Goal: Navigation & Orientation: Find specific page/section

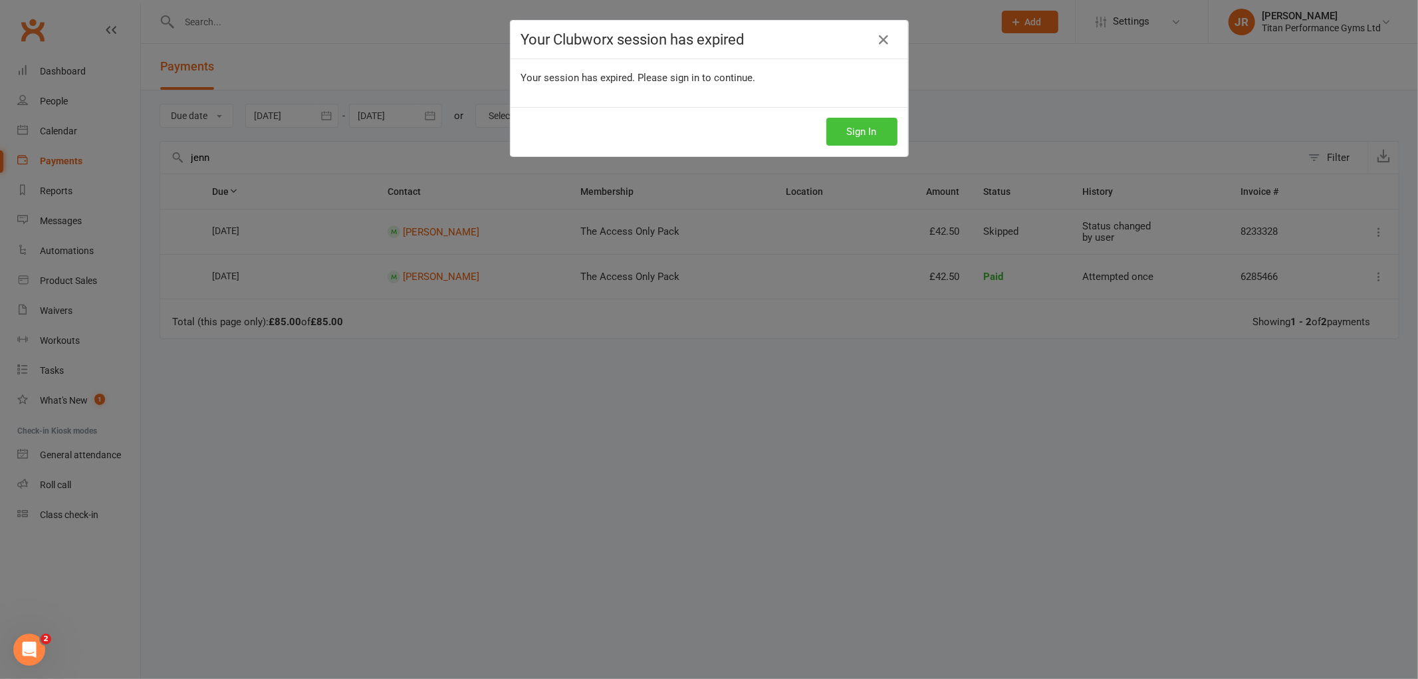
click at [841, 130] on button "Sign In" at bounding box center [862, 132] width 71 height 28
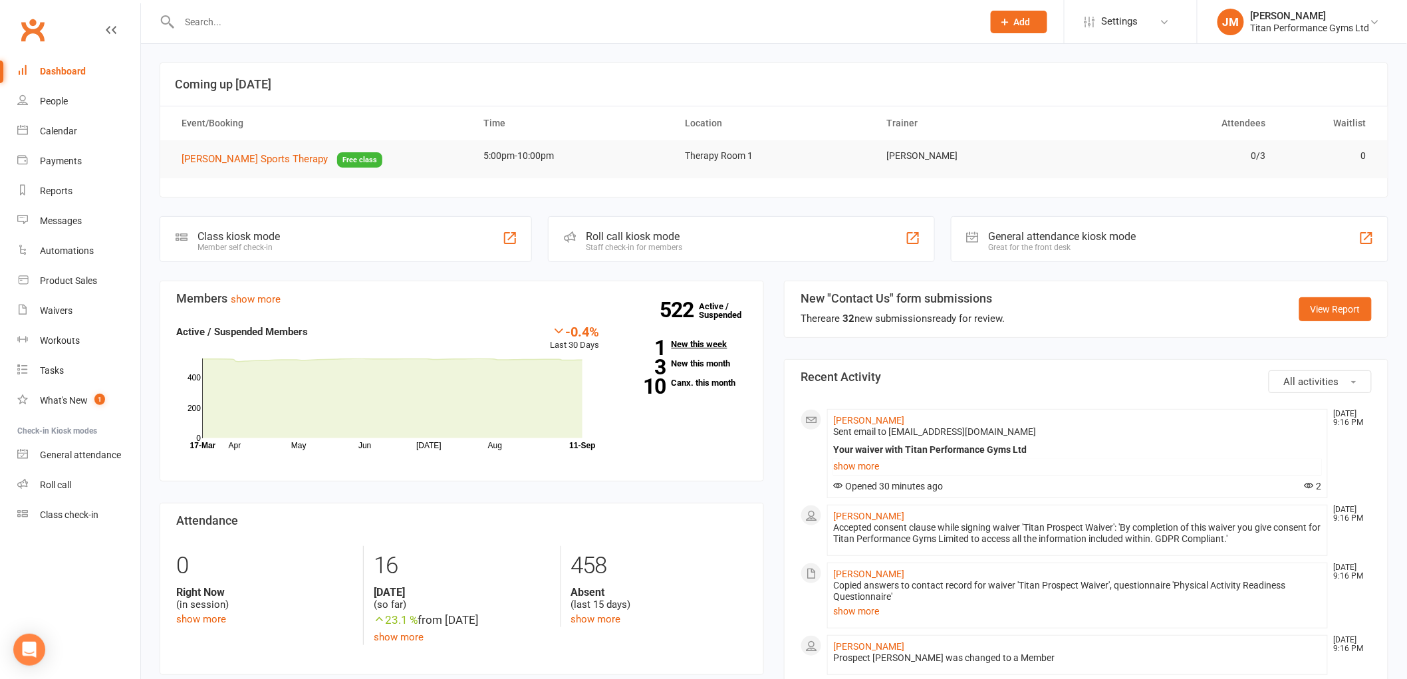
click at [688, 346] on link "1 New this week" at bounding box center [684, 344] width 128 height 9
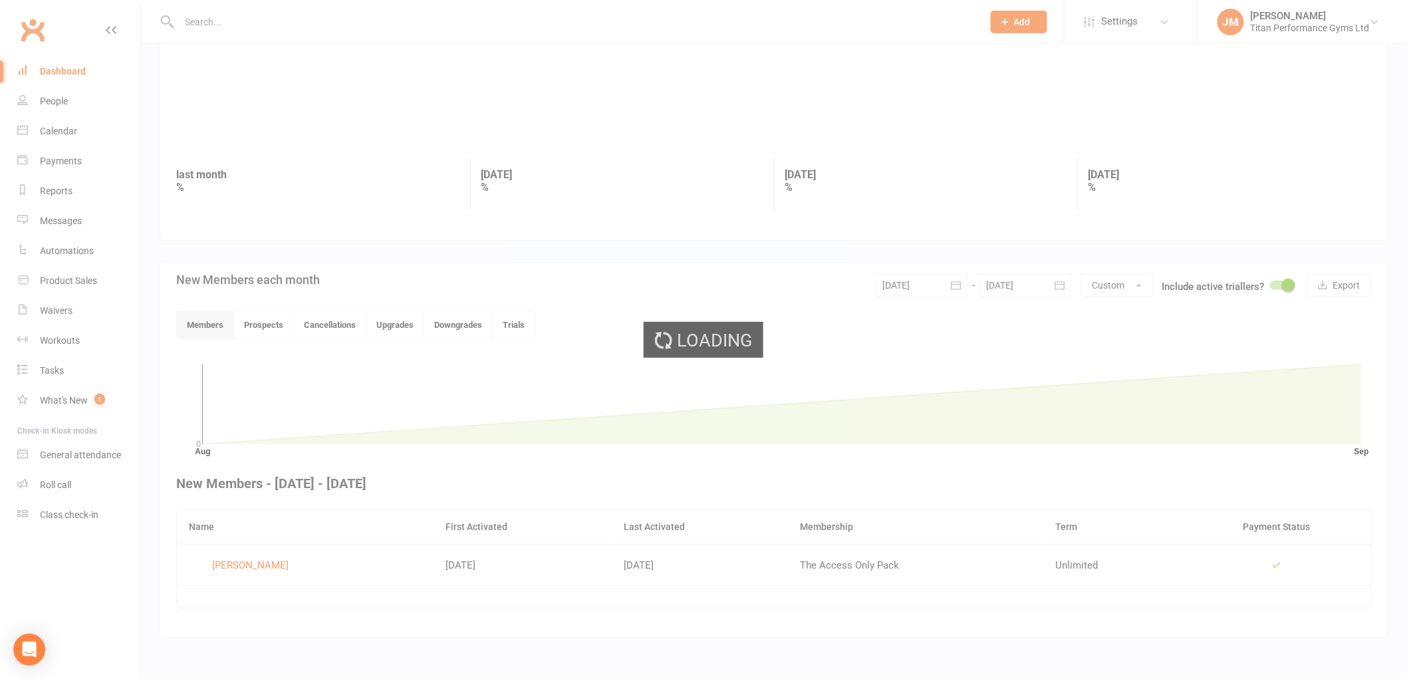
scroll to position [89, 0]
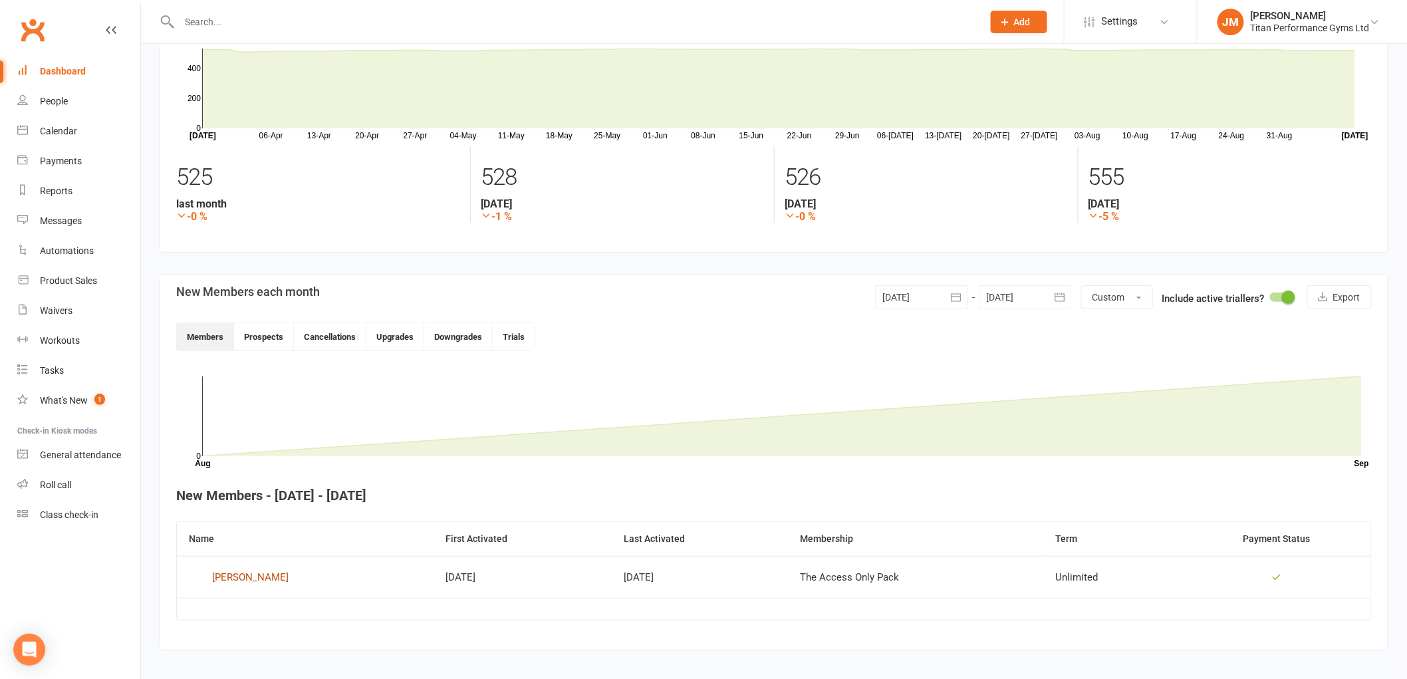
click at [231, 580] on div "[PERSON_NAME]" at bounding box center [250, 577] width 76 height 20
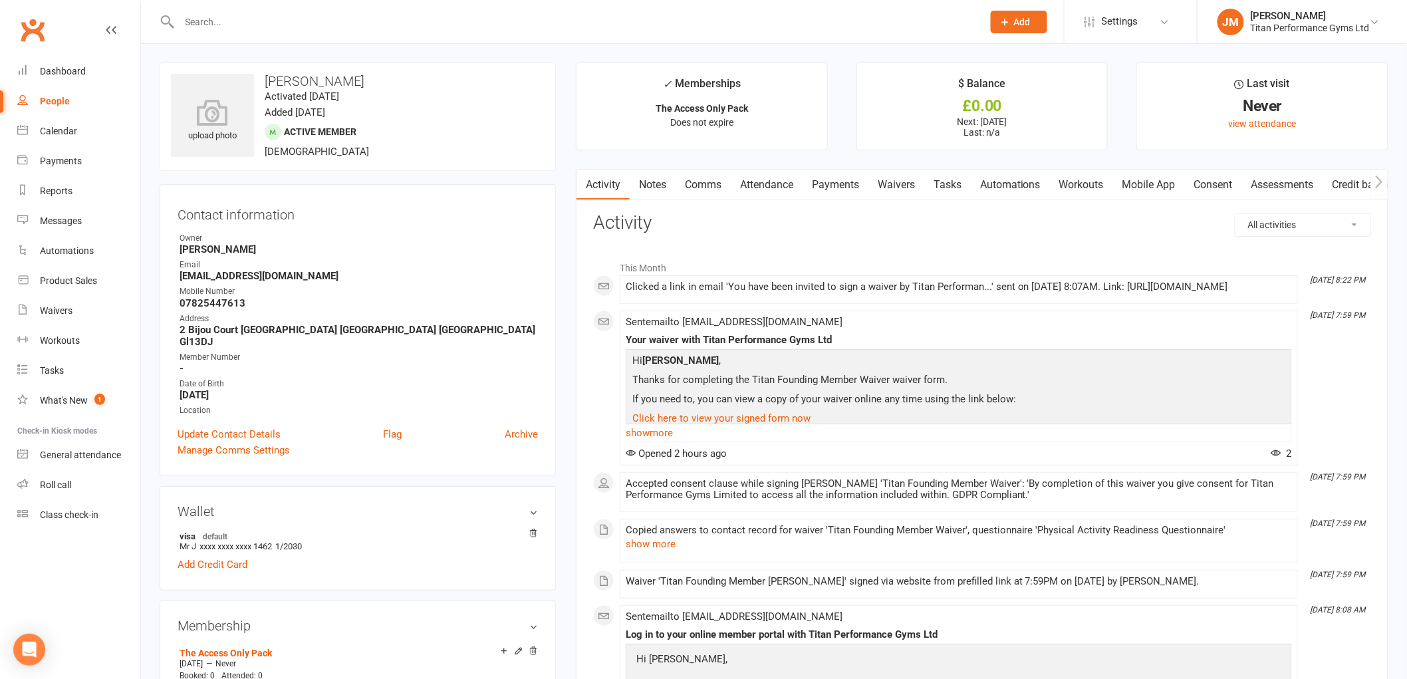
click at [848, 188] on link "Payments" at bounding box center [836, 185] width 66 height 31
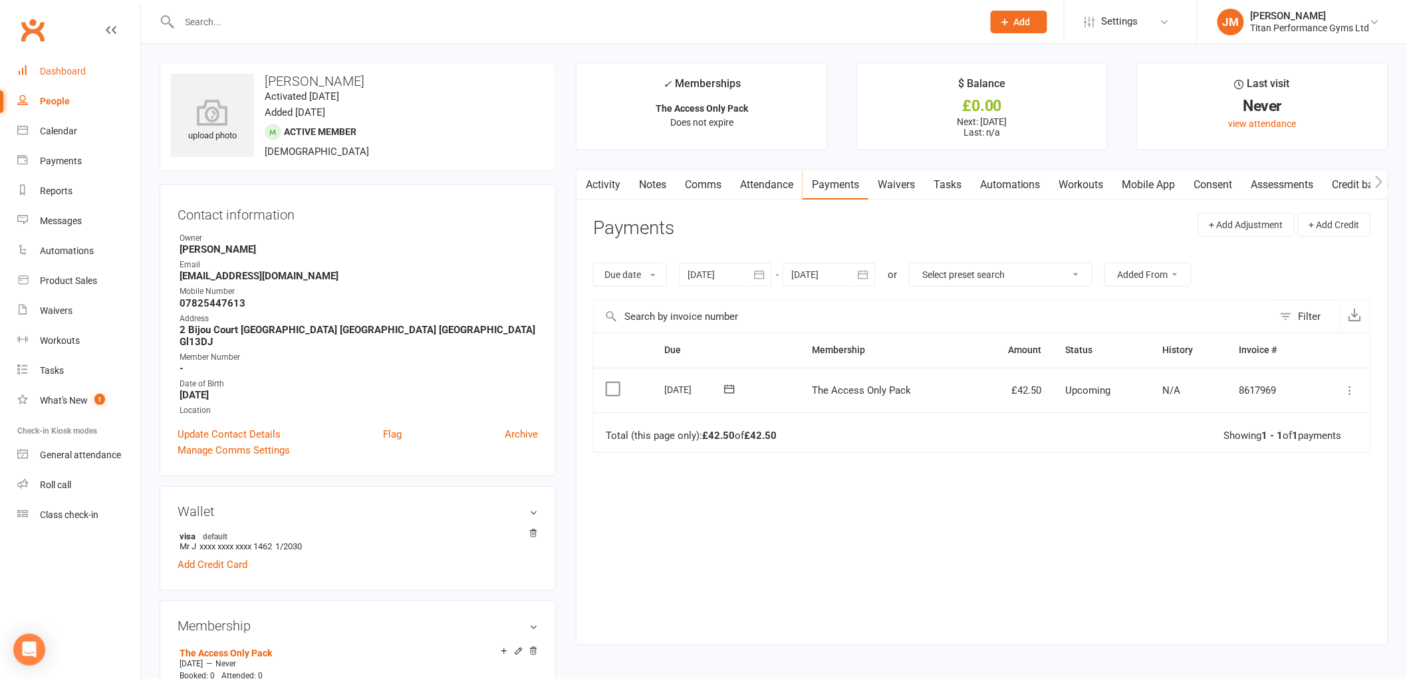
click at [63, 76] on div "Dashboard" at bounding box center [63, 71] width 46 height 11
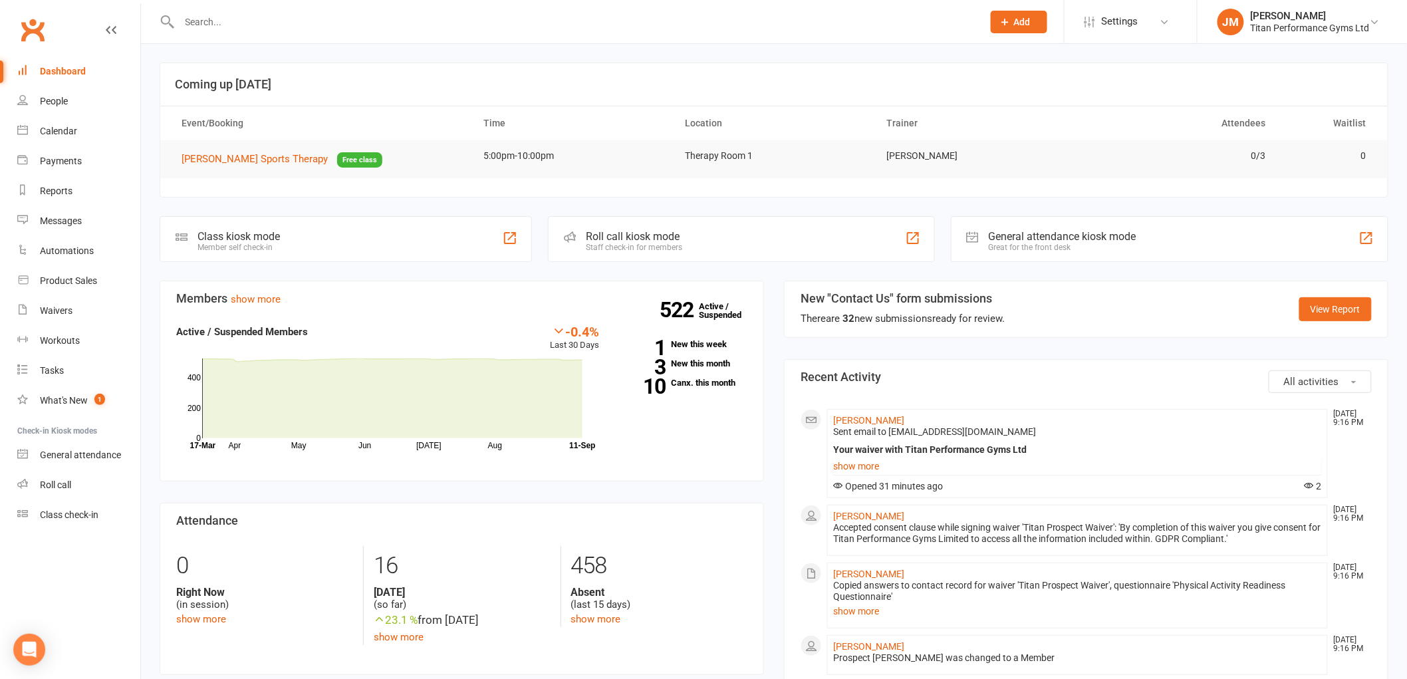
click at [96, 80] on link "Dashboard" at bounding box center [78, 72] width 123 height 30
